Goal: Transaction & Acquisition: Book appointment/travel/reservation

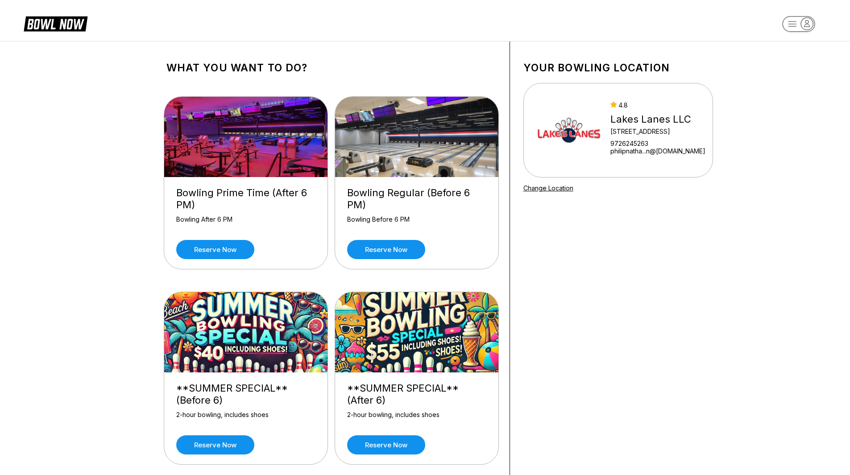
scroll to position [45, 0]
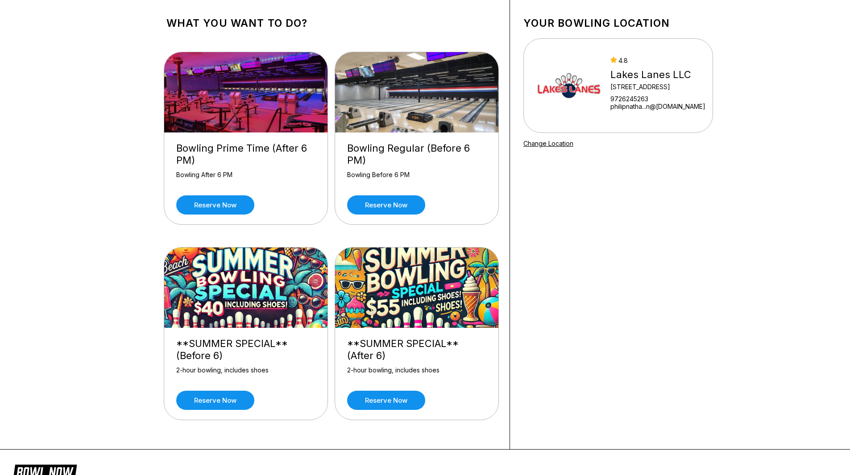
drag, startPoint x: 439, startPoint y: 327, endPoint x: 402, endPoint y: 389, distance: 72.8
drag, startPoint x: 402, startPoint y: 389, endPoint x: 586, endPoint y: 411, distance: 185.4
click at [625, 378] on div "Your bowling location [GEOGRAPHIC_DATA] [STREET_ADDRESS][GEOGRAPHIC_DATA]...n@[…" at bounding box center [618, 223] width 216 height 452
click at [399, 401] on link "Reserve now" at bounding box center [386, 400] width 78 height 19
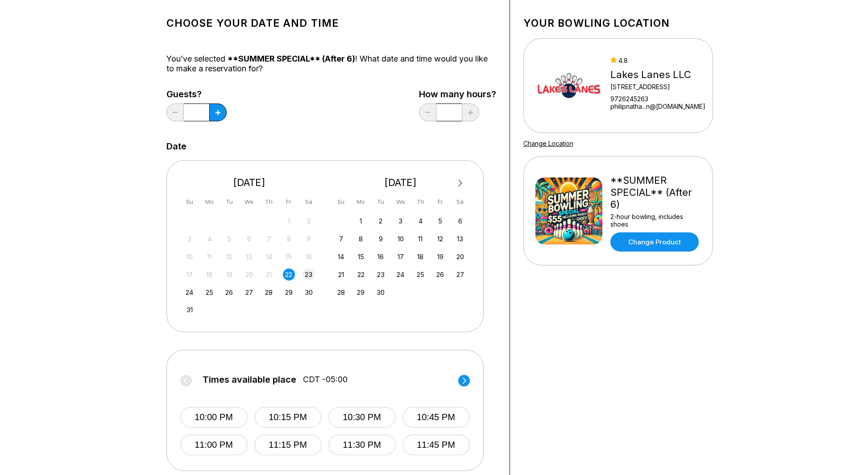
click at [311, 278] on div "23" at bounding box center [308, 274] width 12 height 12
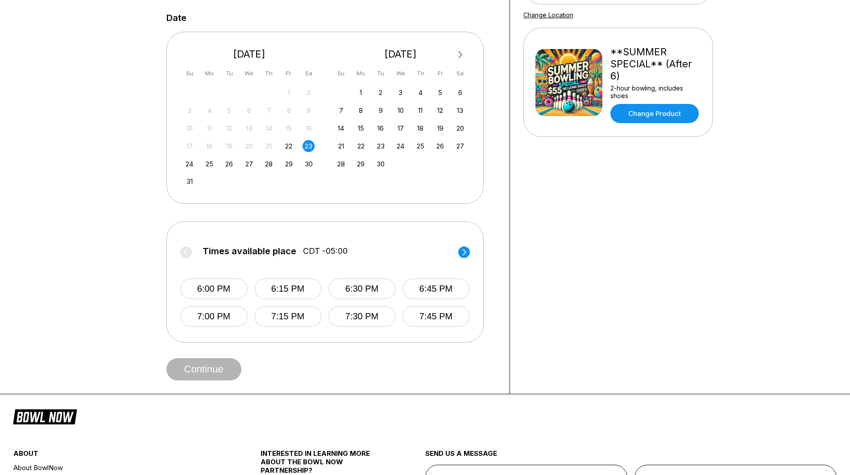
scroll to position [178, 0]
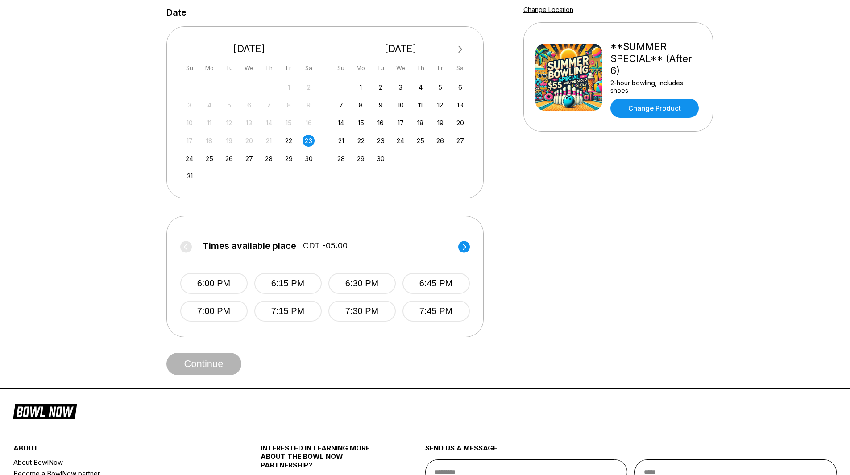
click at [467, 246] on circle at bounding box center [464, 247] width 12 height 12
click at [191, 281] on button "8:00 PM" at bounding box center [213, 283] width 67 height 21
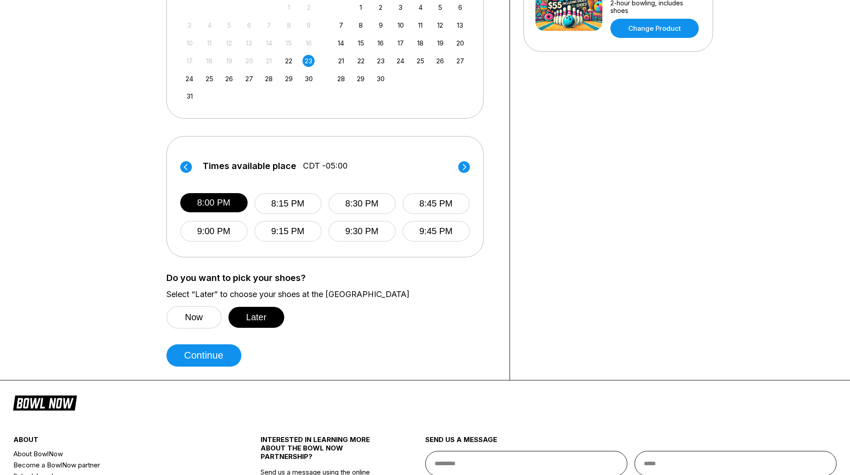
scroll to position [268, 0]
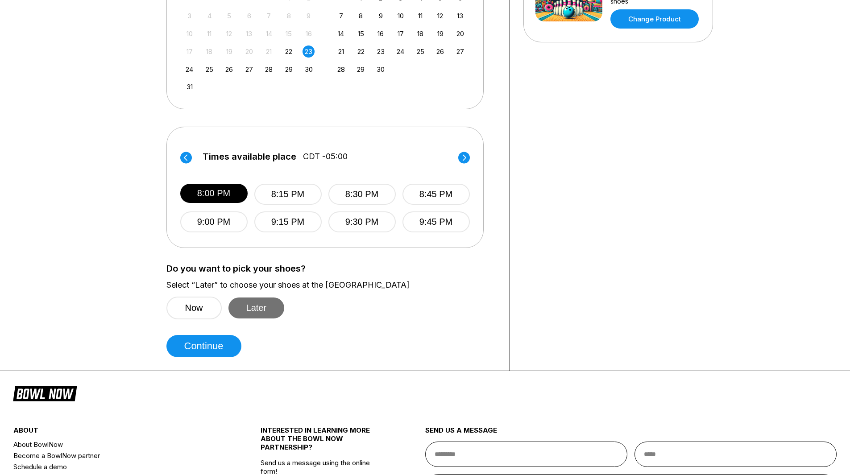
click at [265, 310] on button "Later" at bounding box center [256, 307] width 56 height 21
click at [264, 305] on button "Later" at bounding box center [256, 307] width 56 height 21
click at [216, 354] on button "Continue" at bounding box center [203, 346] width 75 height 22
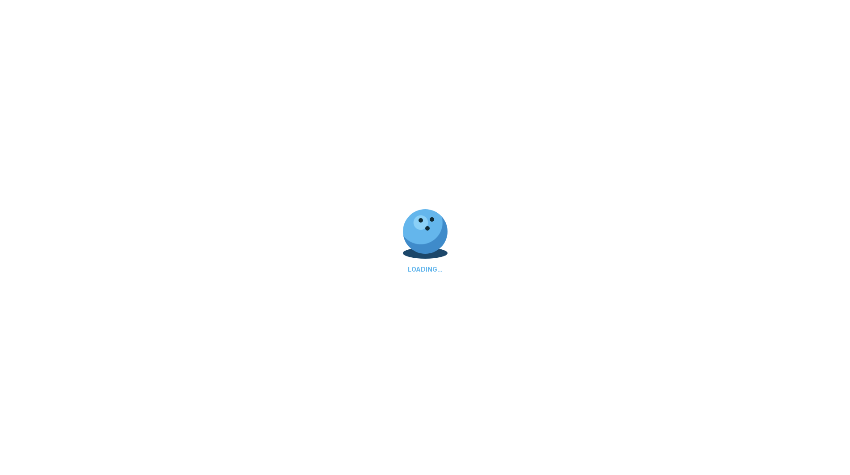
select select "**"
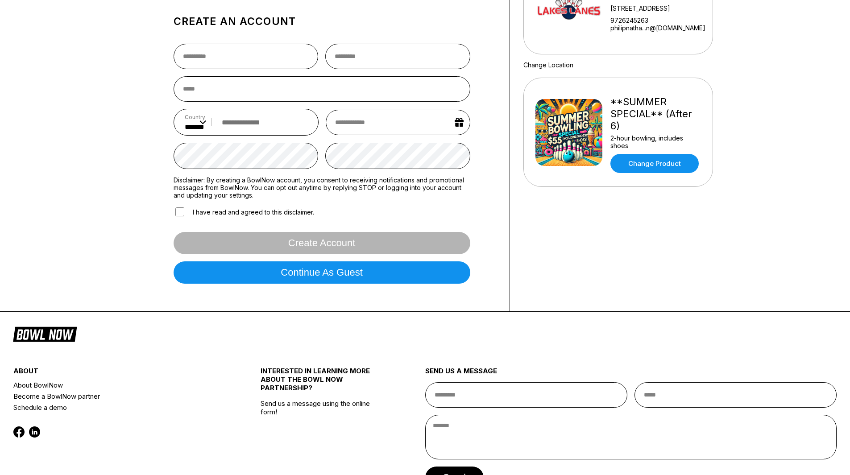
scroll to position [54, 0]
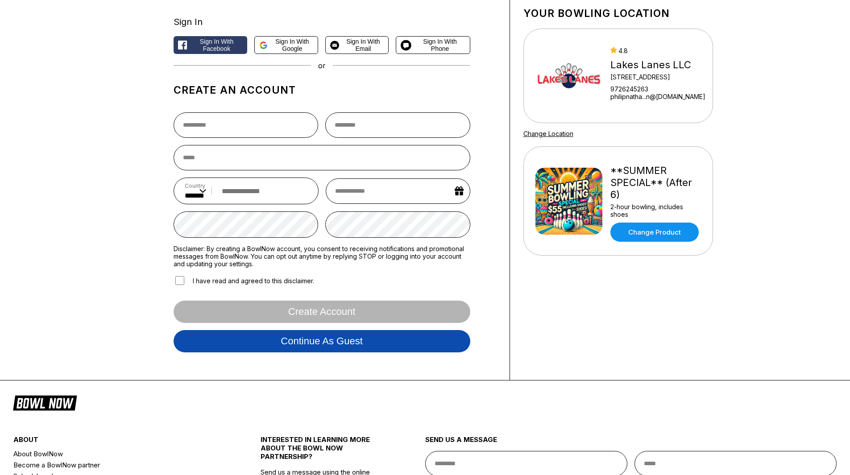
click at [325, 340] on button "Continue as guest" at bounding box center [321, 341] width 297 height 22
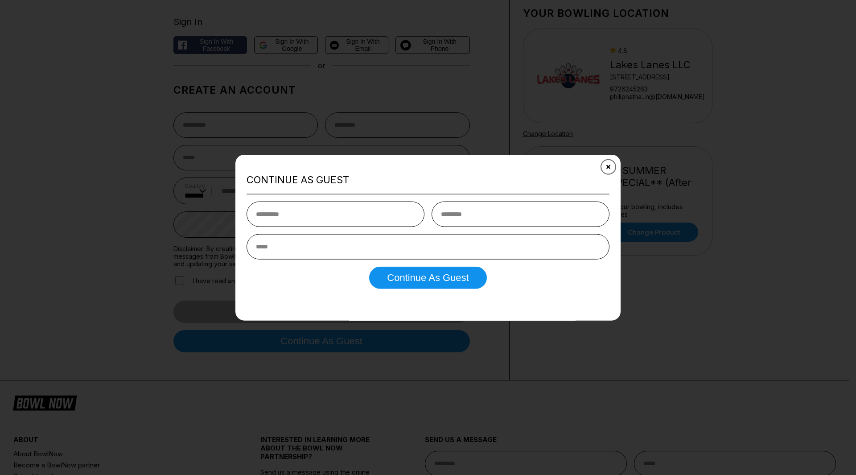
click at [614, 170] on button "Close" at bounding box center [609, 167] width 22 height 22
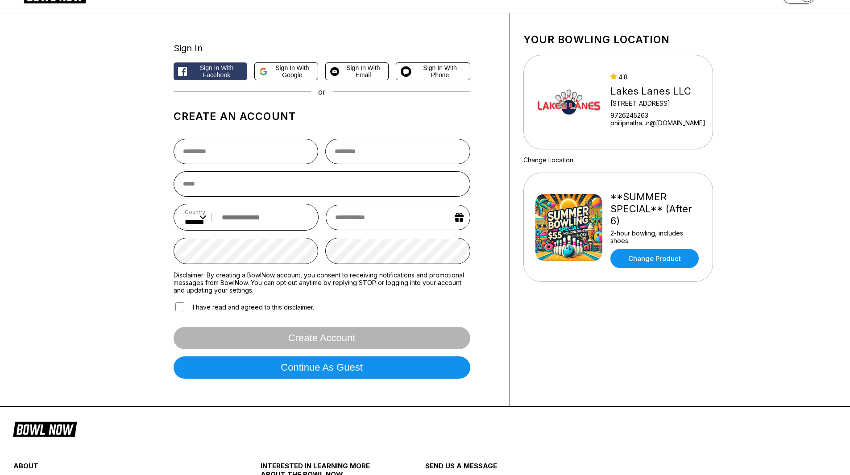
scroll to position [0, 0]
